Goal: Task Accomplishment & Management: Manage account settings

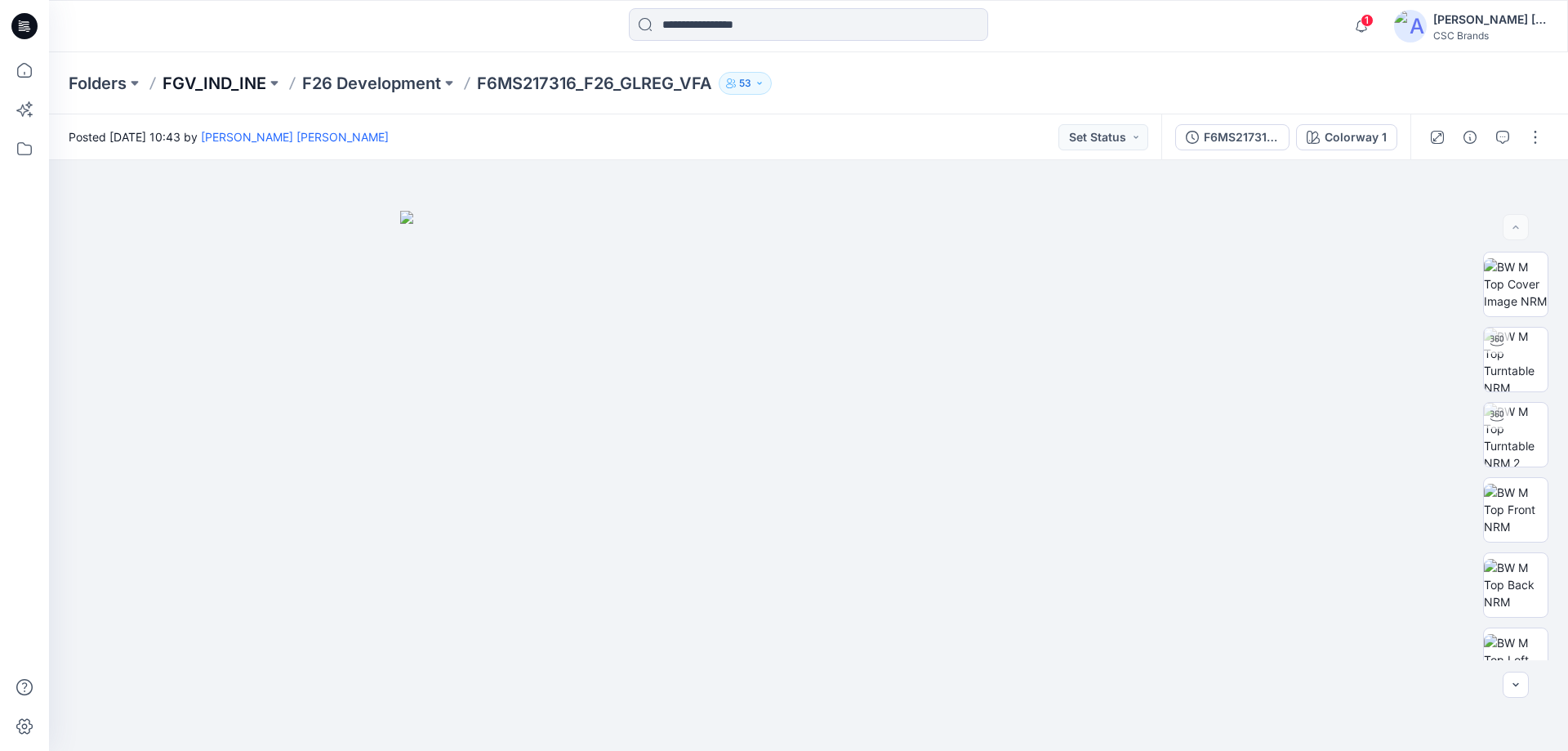
click at [230, 86] on p "FGV_IND_INE" at bounding box center [214, 83] width 104 height 23
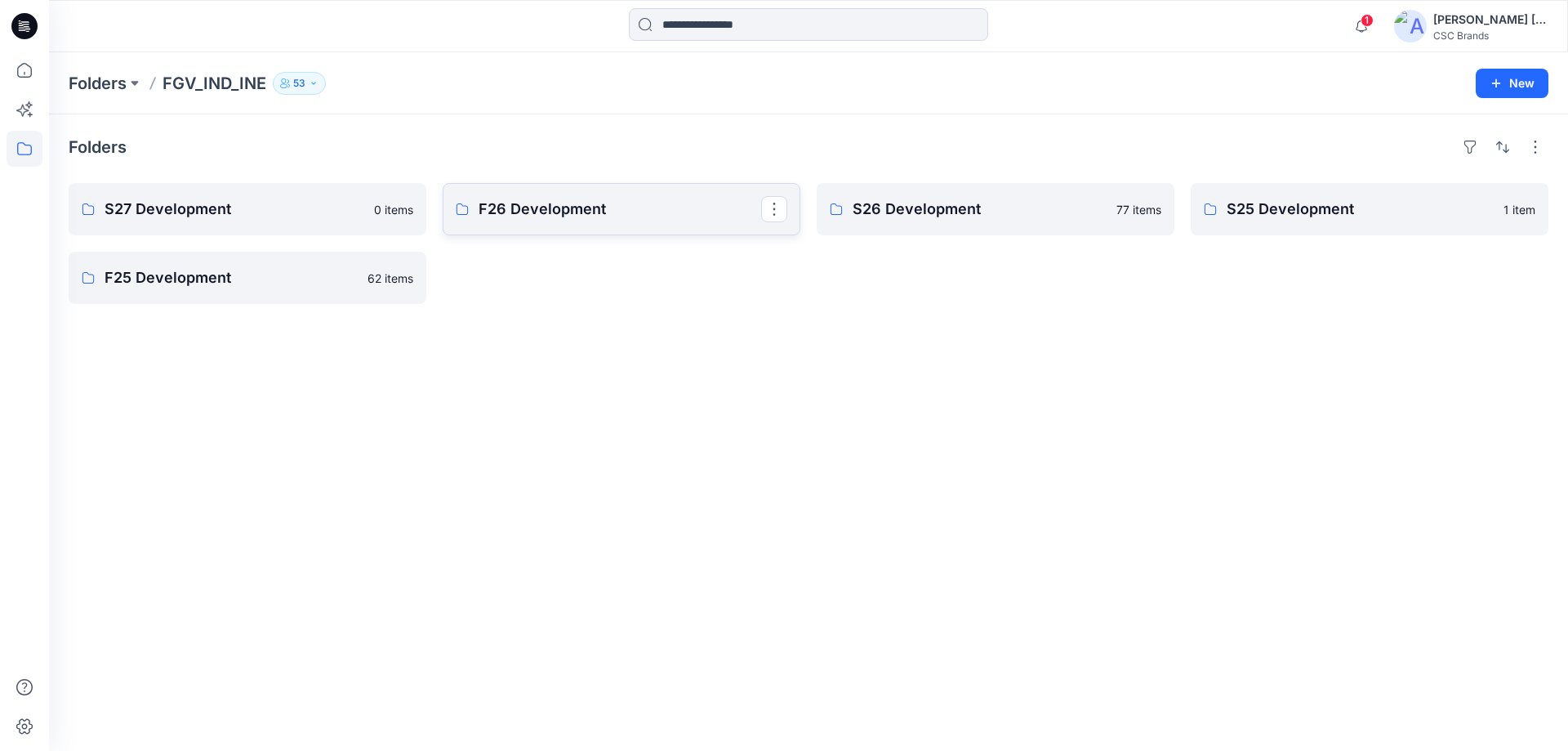
click at [516, 221] on link "F26 Development" at bounding box center [621, 209] width 357 height 52
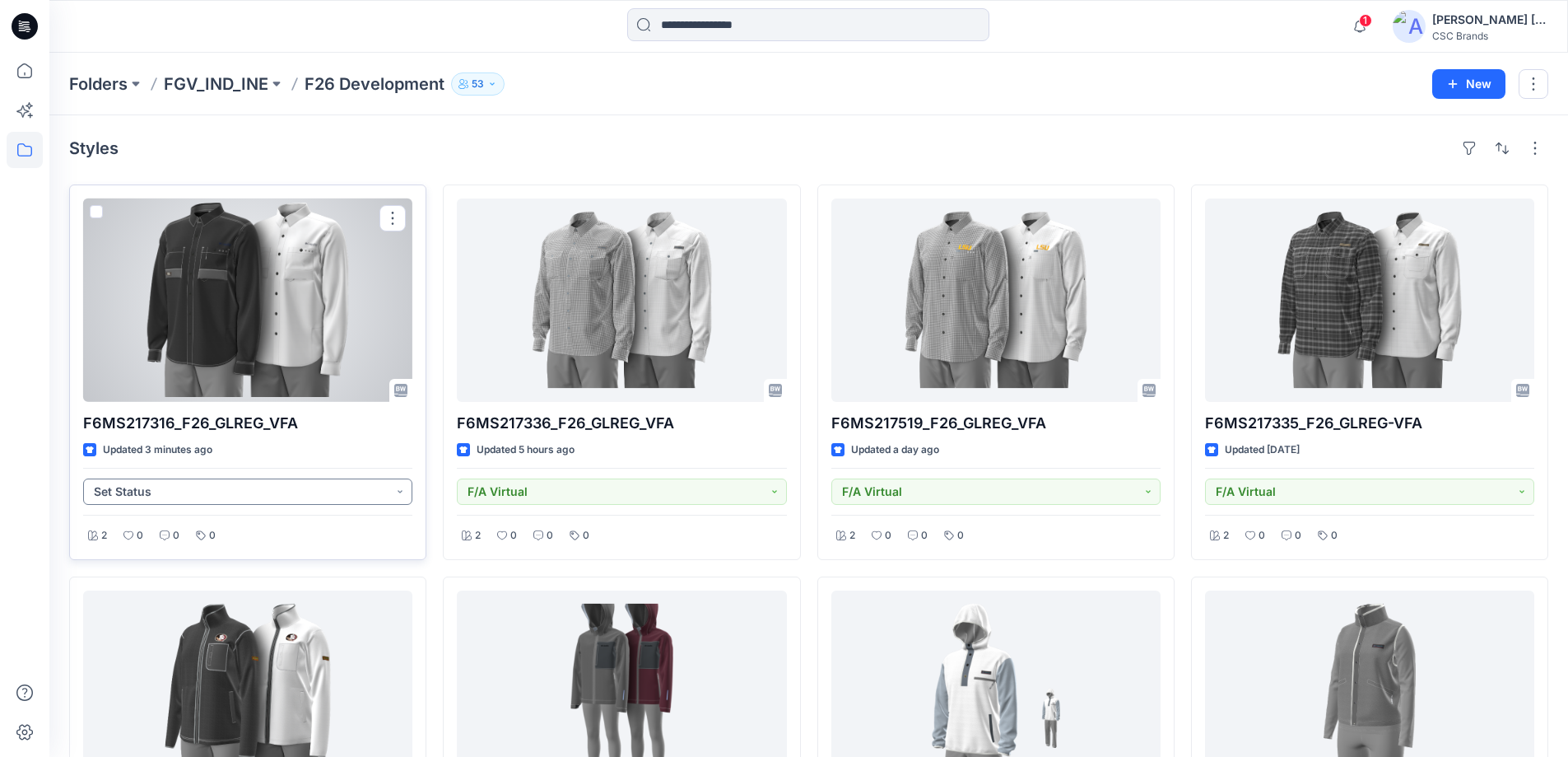
click at [397, 492] on button "Set Status" at bounding box center [248, 491] width 329 height 26
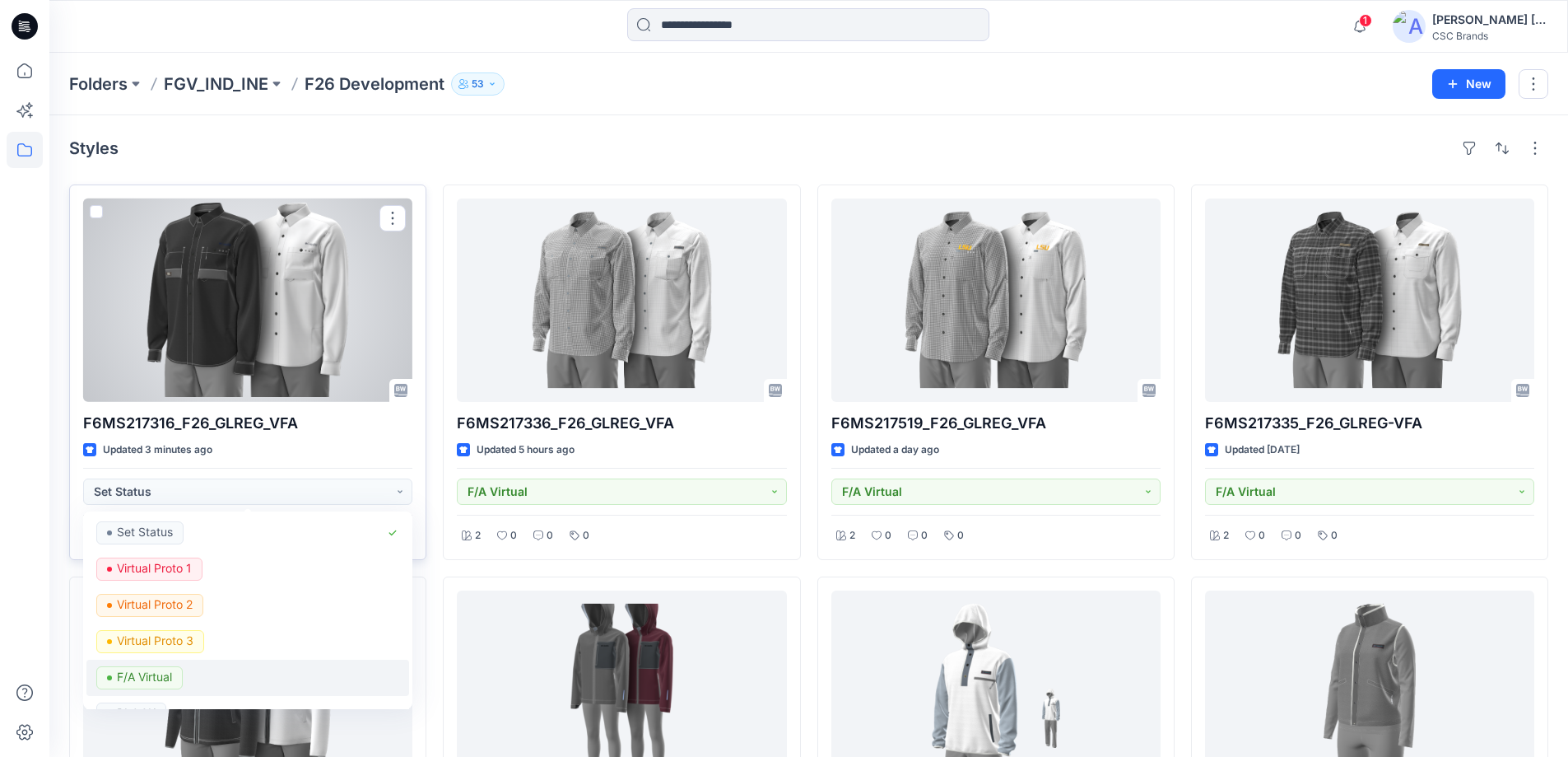
click at [161, 682] on p "F/A Virtual" at bounding box center [144, 677] width 55 height 22
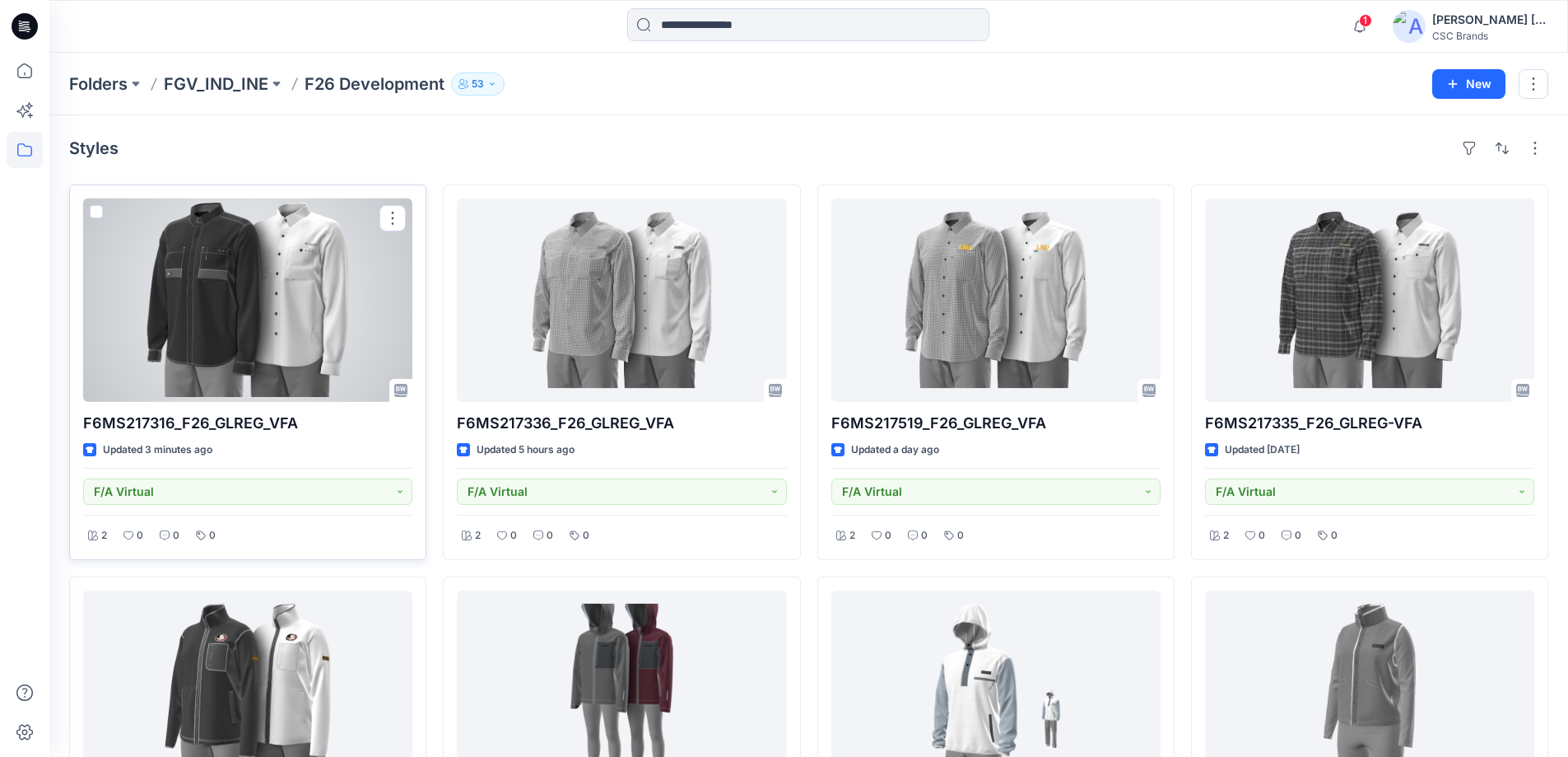
click at [279, 293] on div at bounding box center [248, 300] width 329 height 203
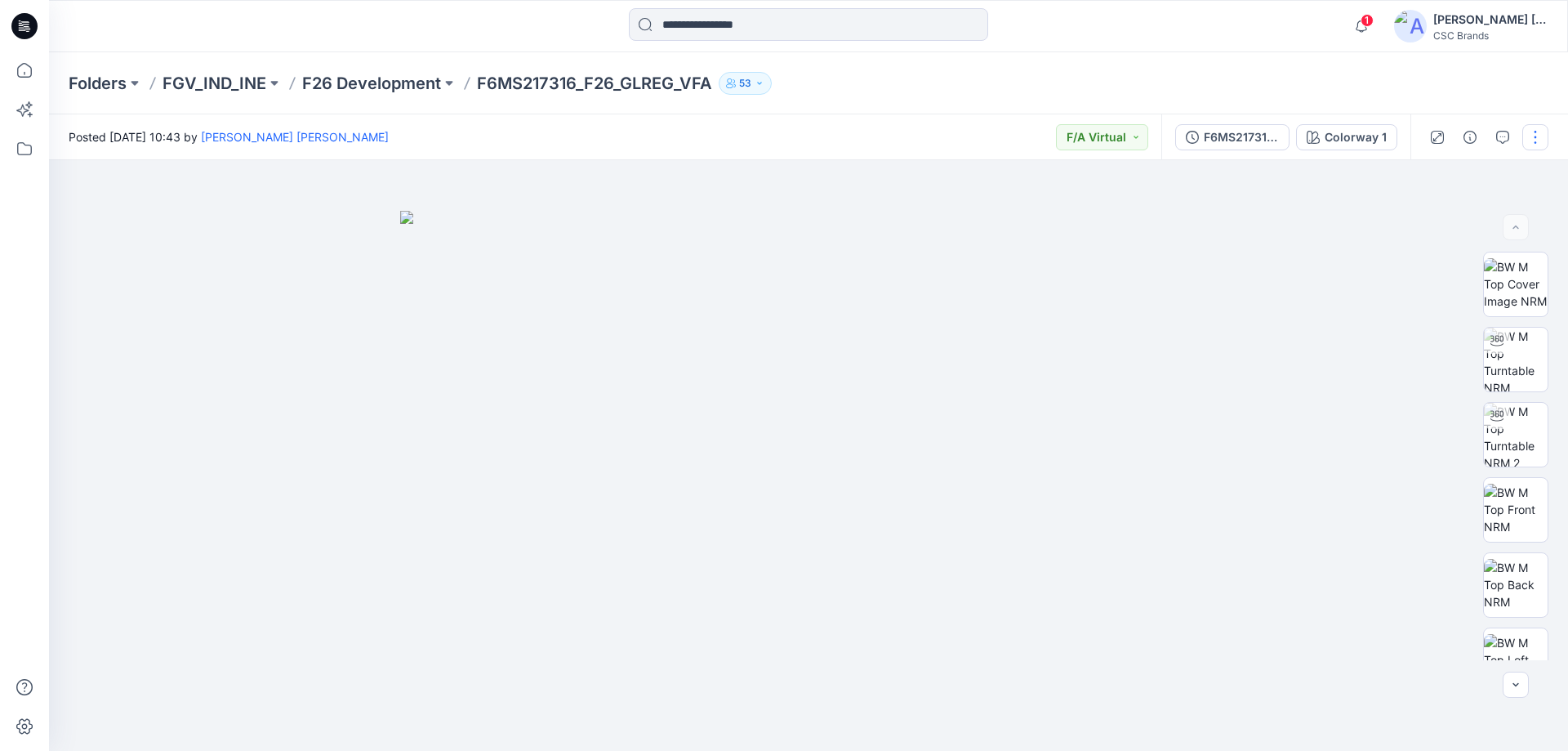
click at [1537, 140] on button "button" at bounding box center [1535, 137] width 26 height 26
click at [1451, 224] on button "Edit" at bounding box center [1466, 222] width 150 height 31
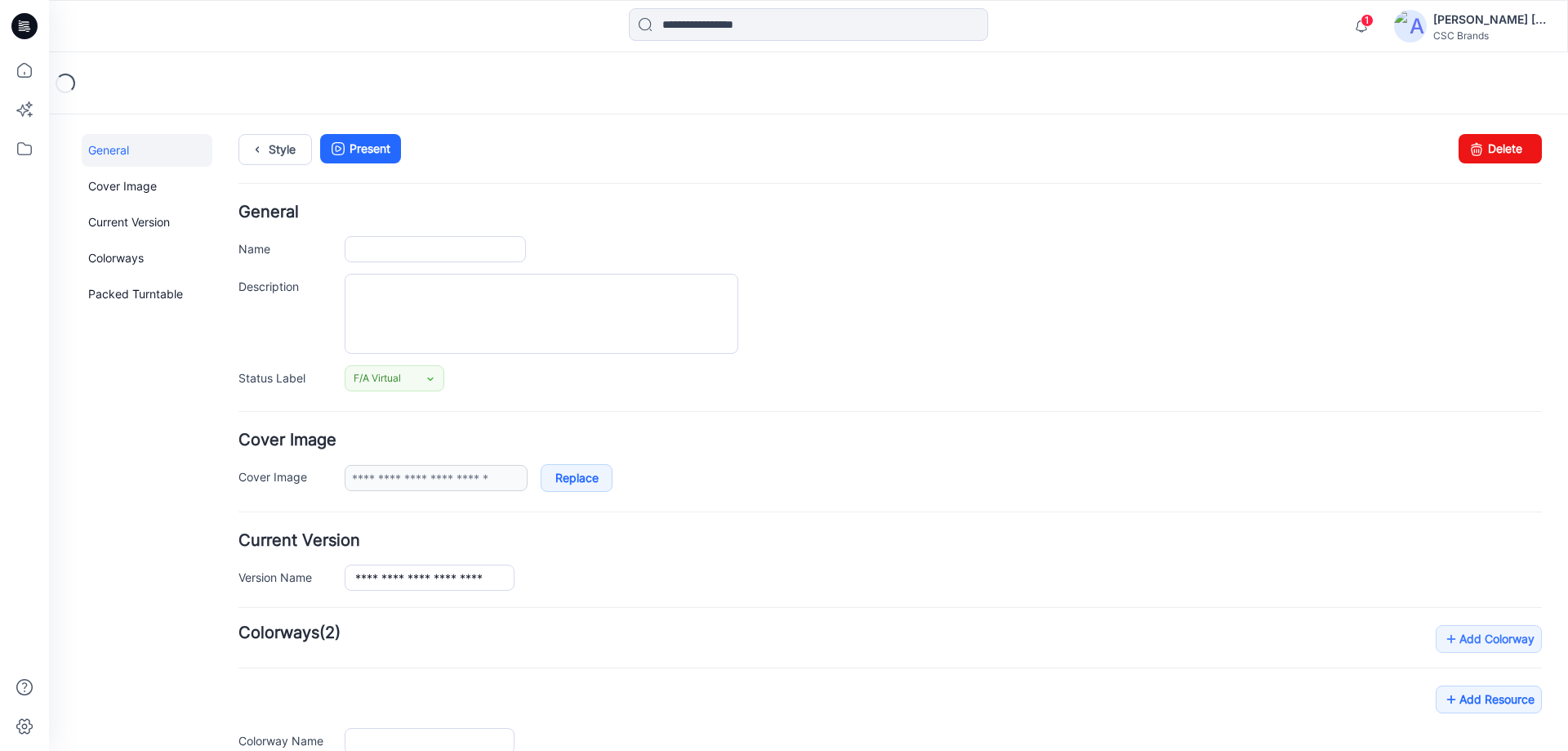
type input "**********"
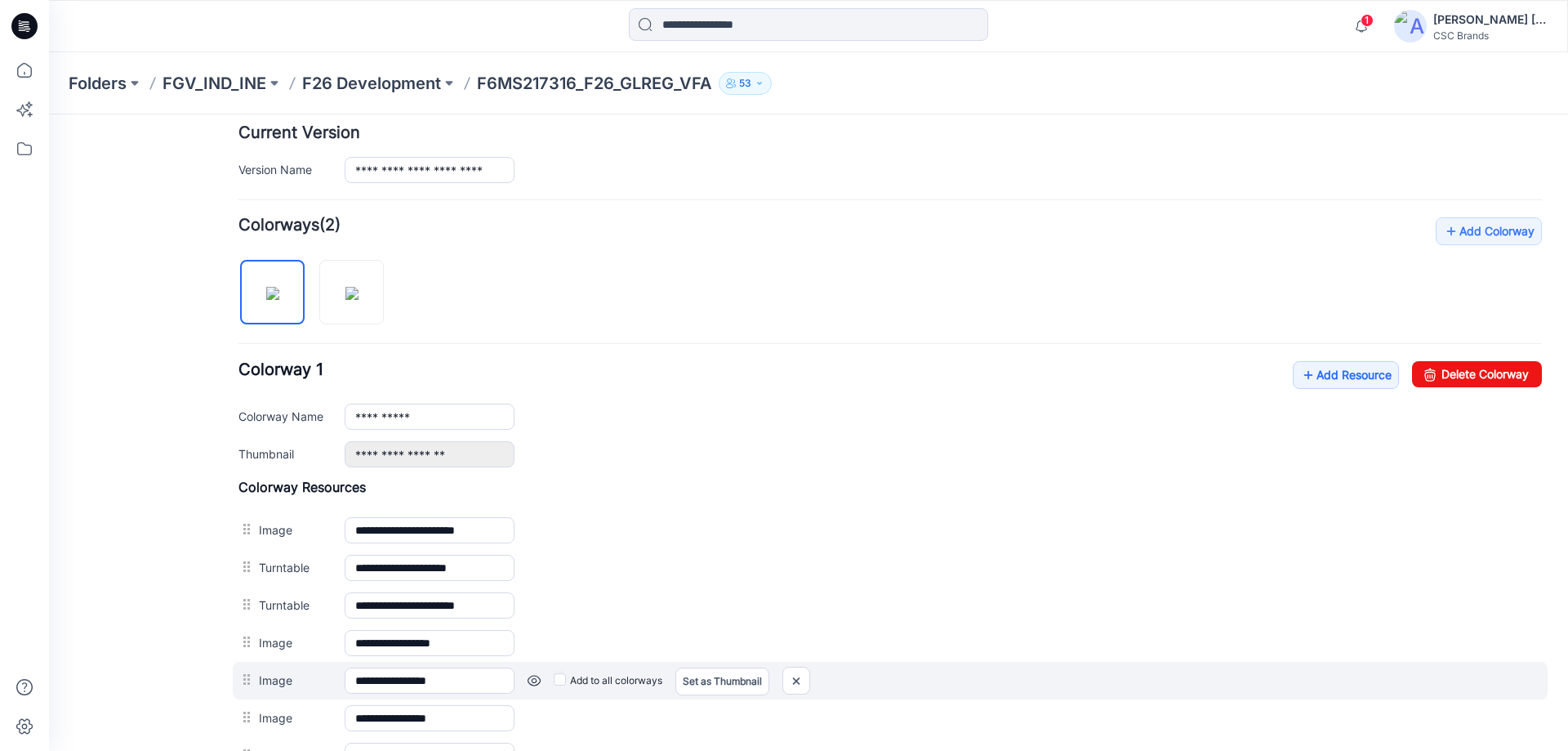
scroll to position [409, 0]
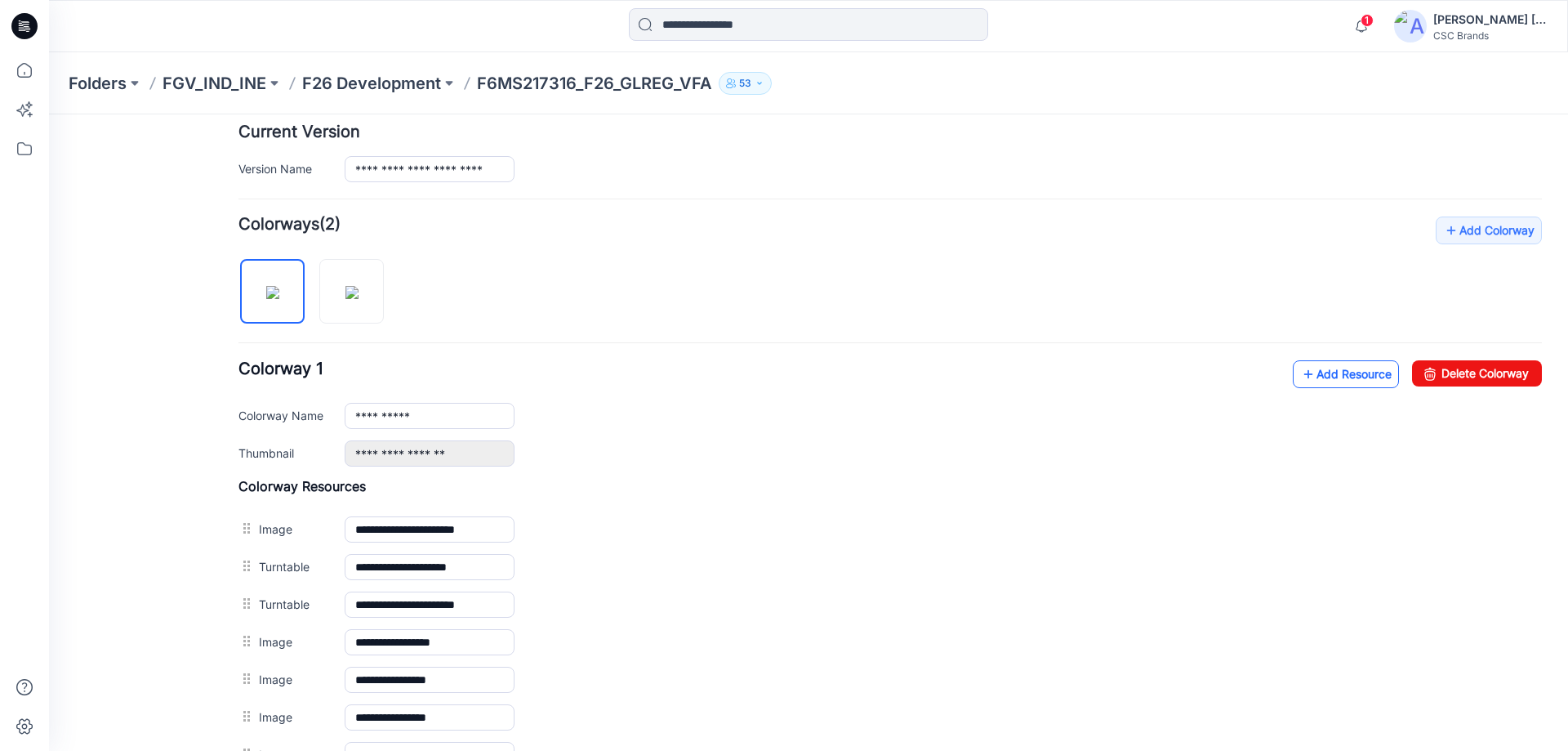
click at [1337, 379] on link "Add Resource" at bounding box center [1346, 374] width 106 height 28
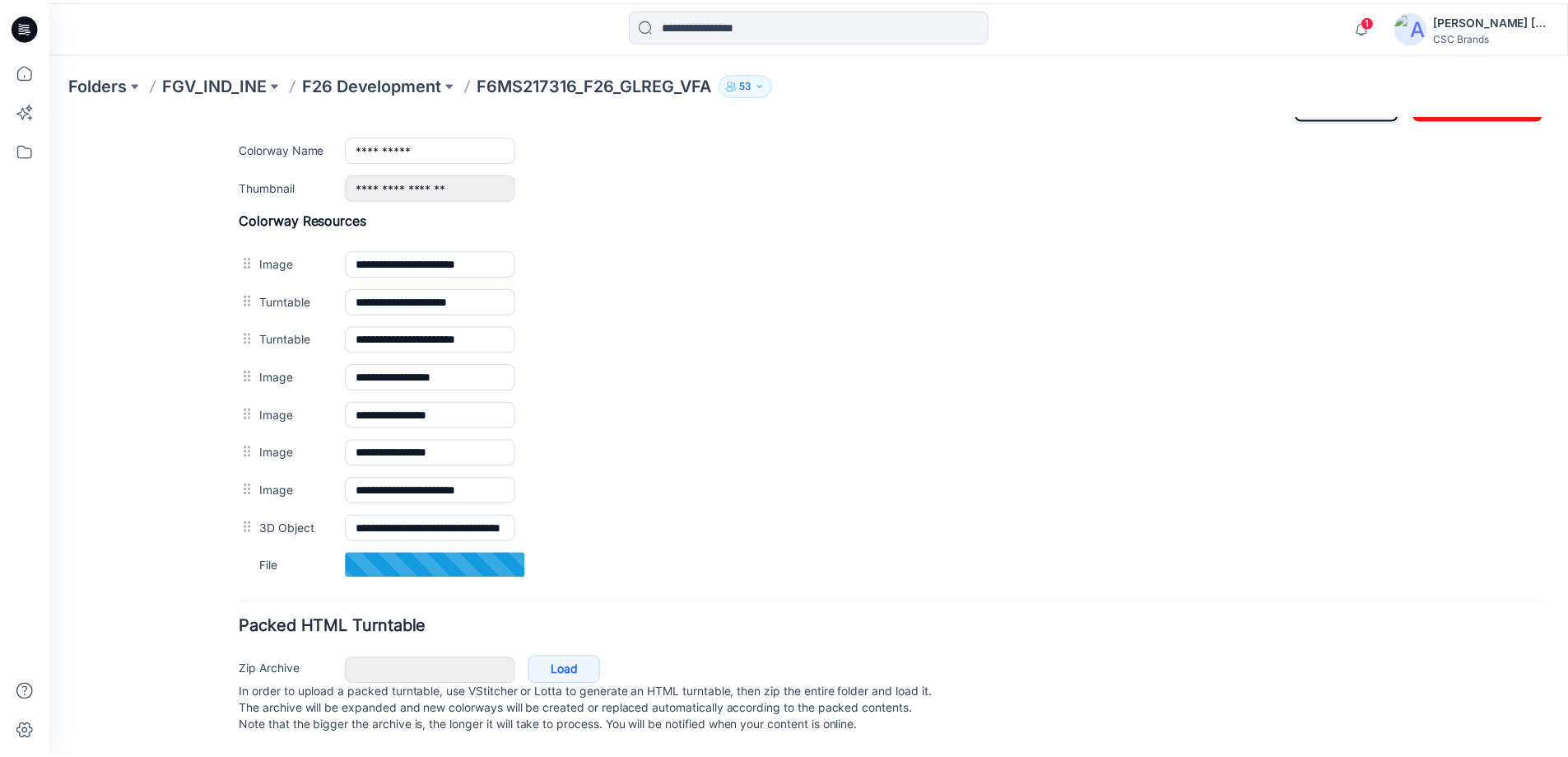
scroll to position [699, 0]
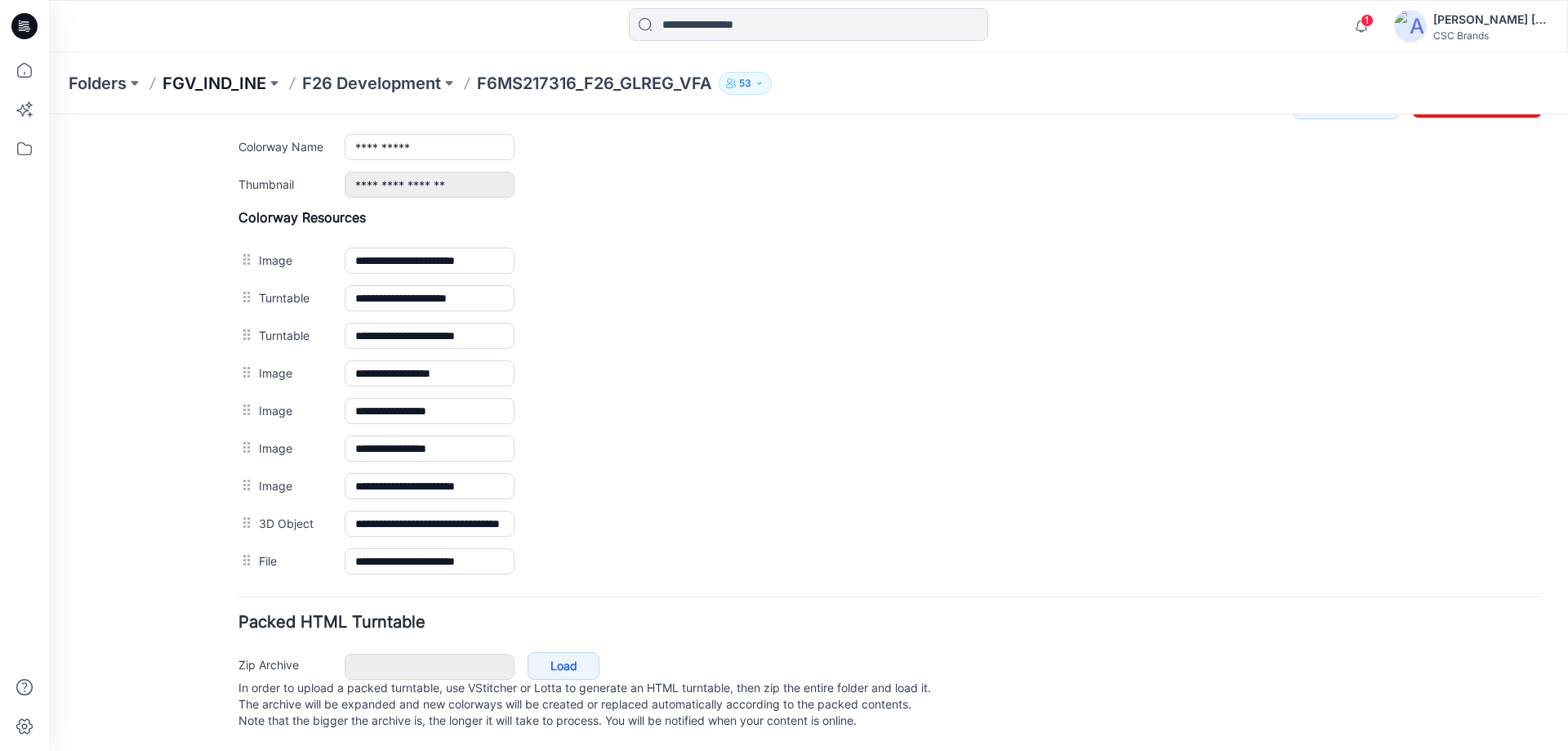
click at [203, 86] on p "FGV_IND_INE" at bounding box center [214, 83] width 104 height 23
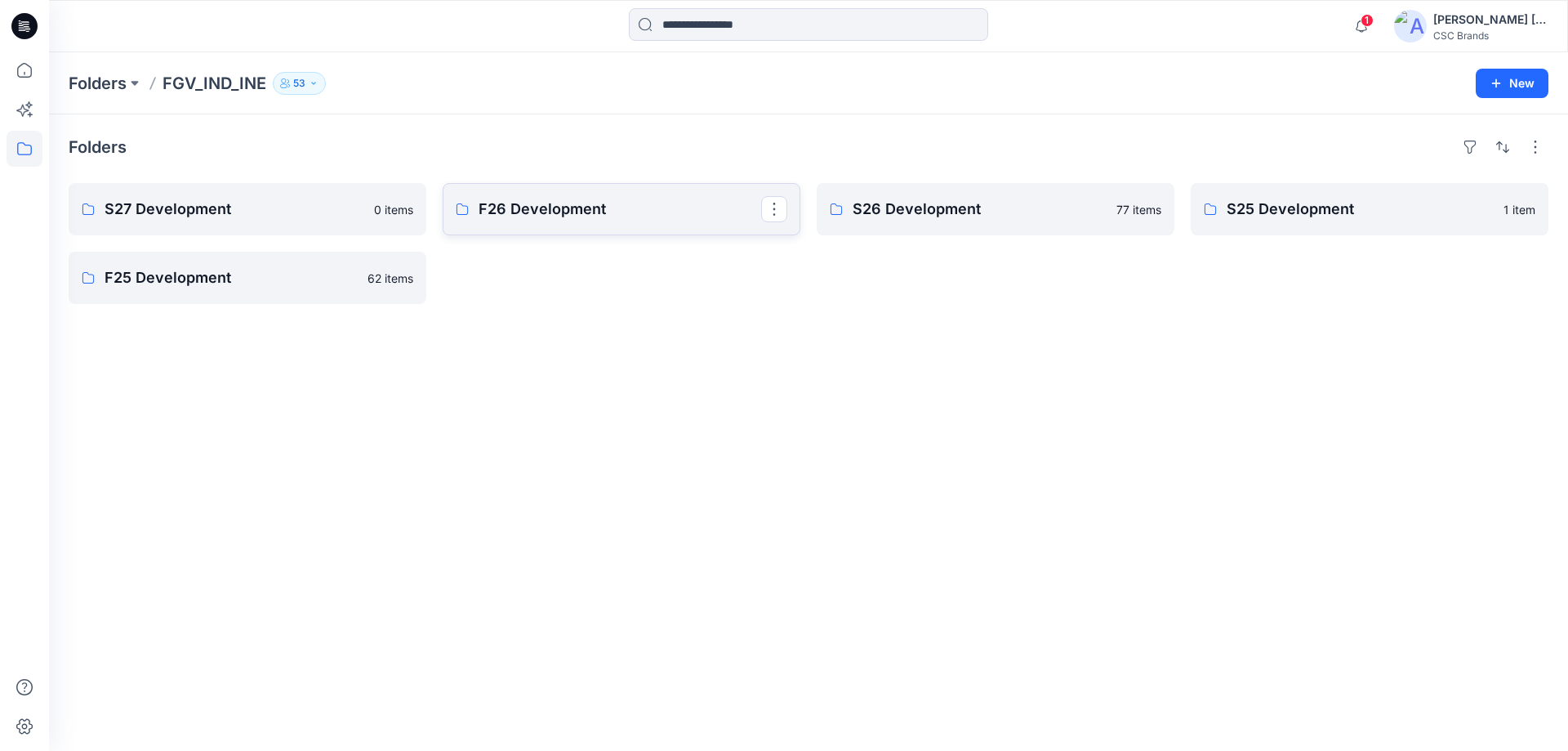
click at [564, 207] on p "F26 Development" at bounding box center [620, 209] width 283 height 23
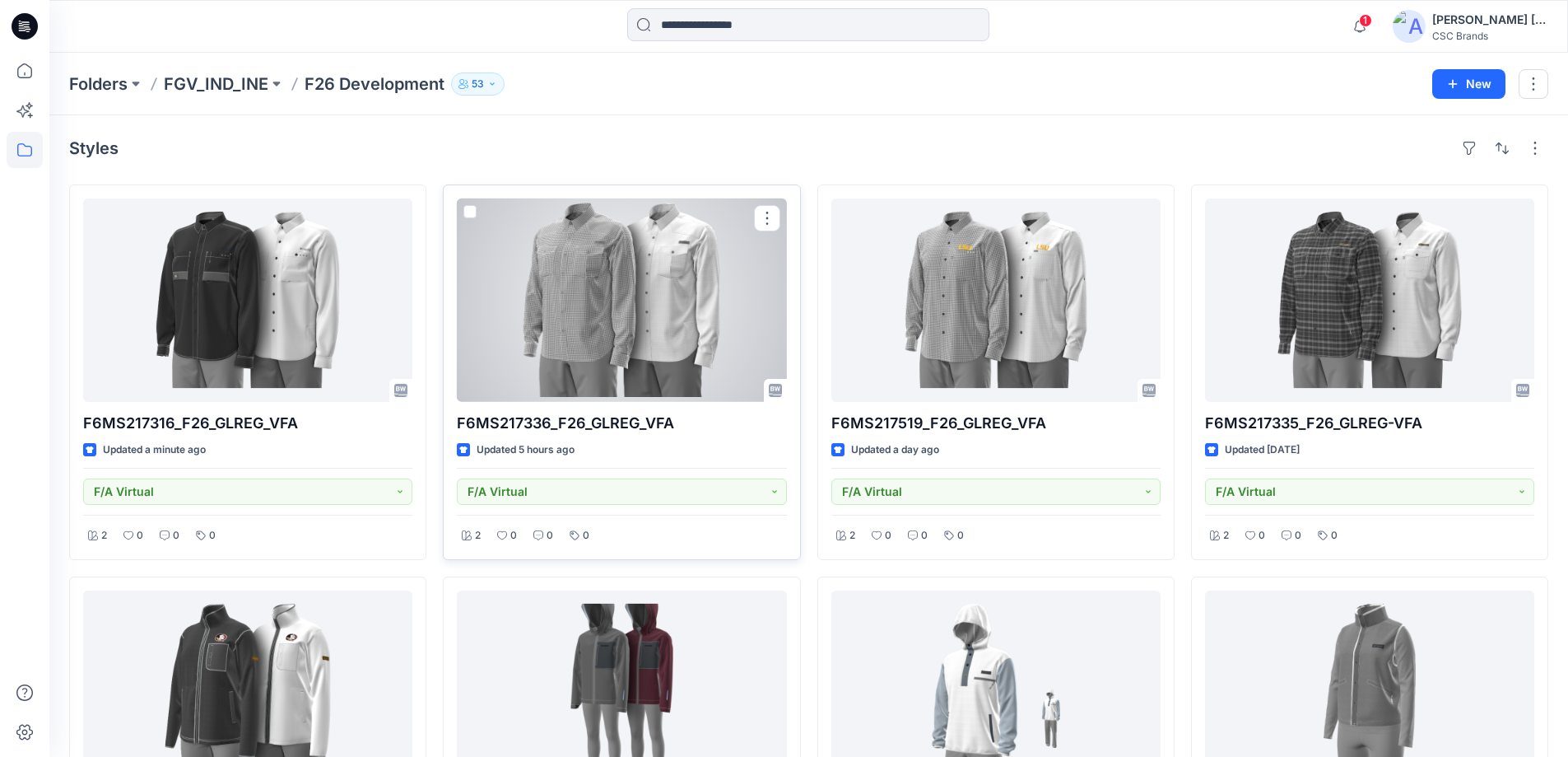
click at [680, 335] on div at bounding box center [622, 300] width 329 height 203
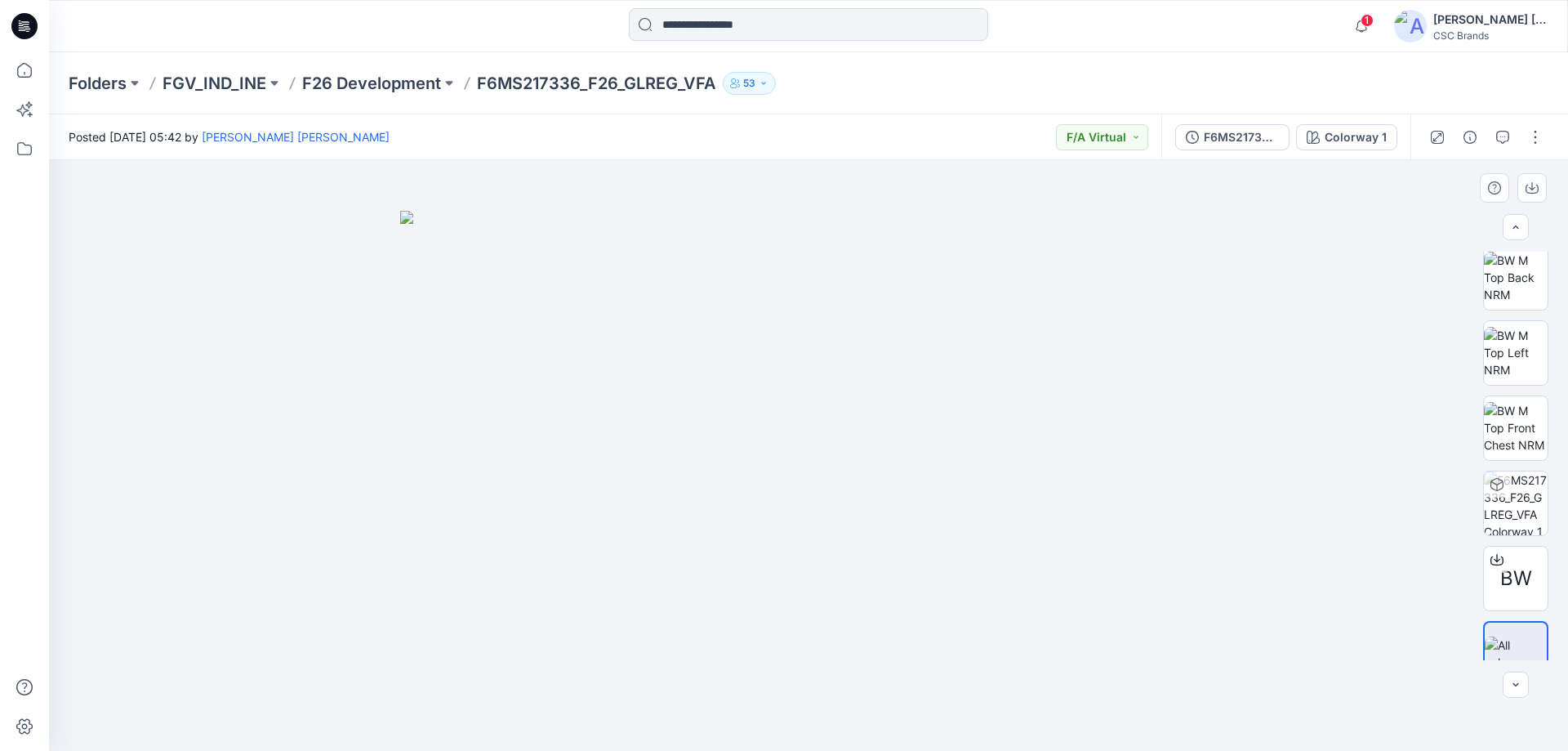
scroll to position [333, 0]
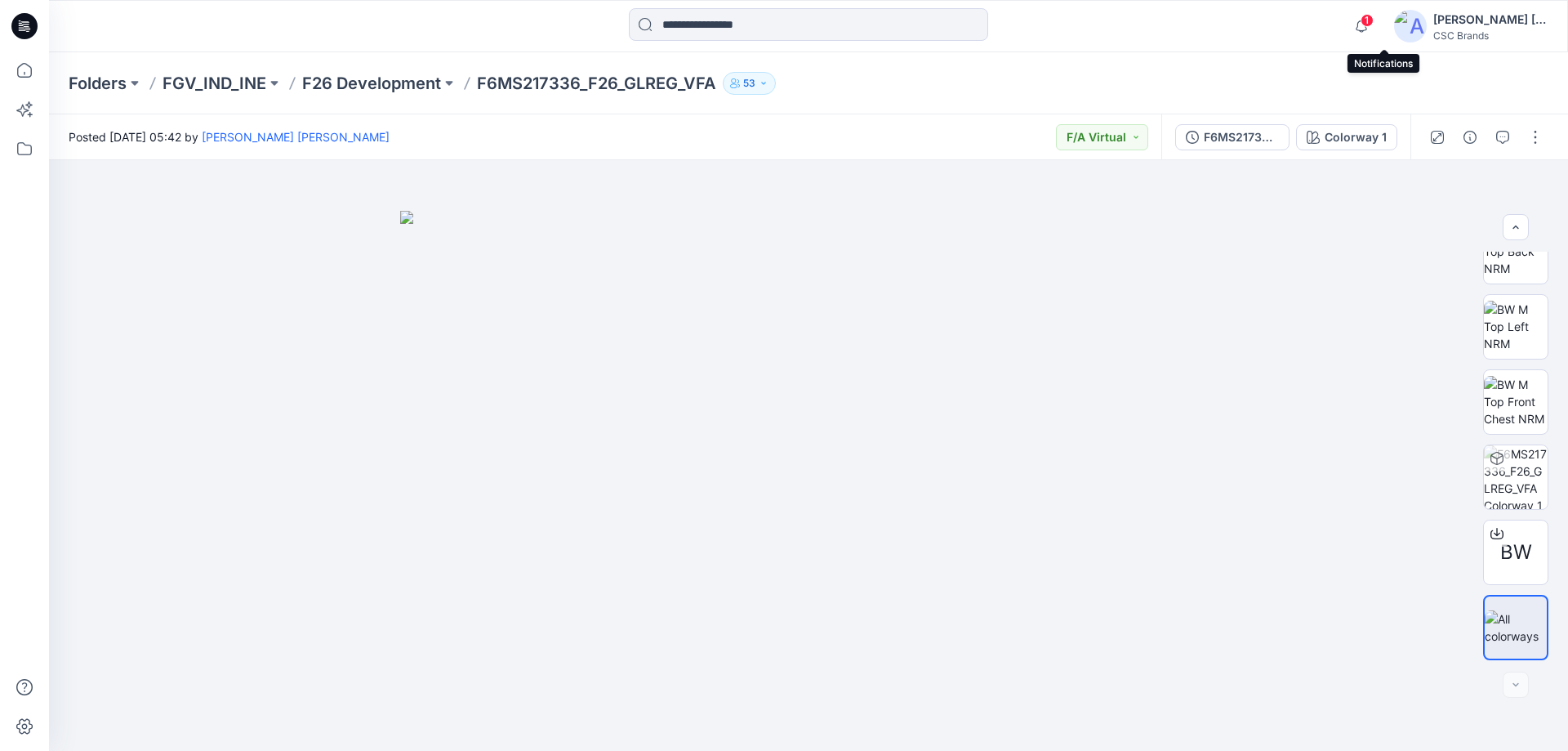
click at [1374, 18] on span "1" at bounding box center [1367, 20] width 14 height 14
click at [434, 405] on img at bounding box center [808, 481] width 816 height 541
click at [224, 79] on p "FGV_IND_INE" at bounding box center [214, 83] width 104 height 23
